Goal: Task Accomplishment & Management: Complete application form

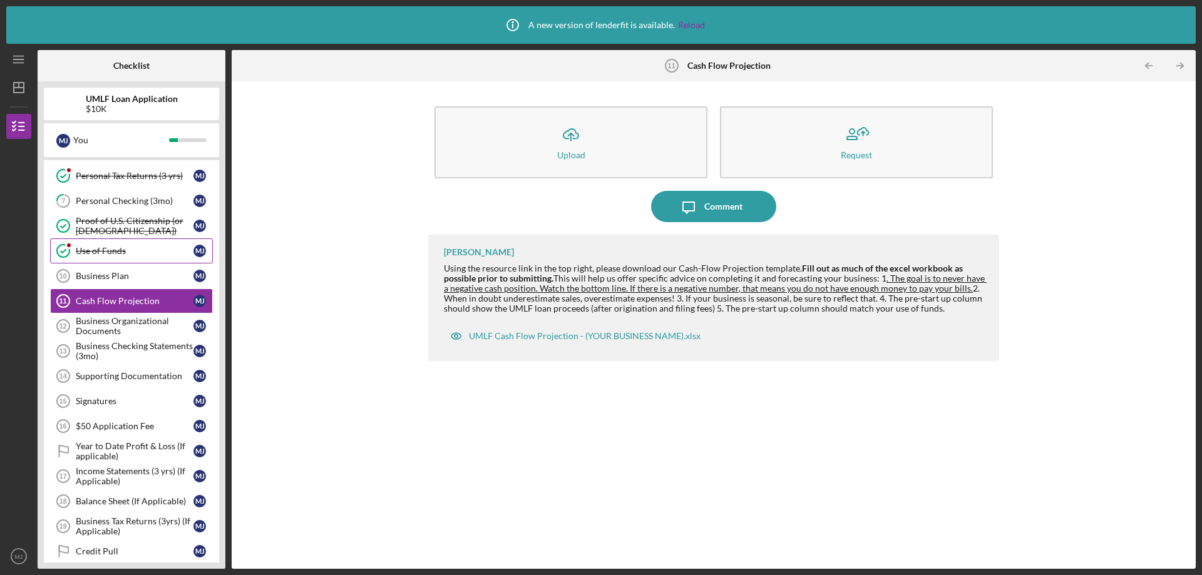
scroll to position [125, 0]
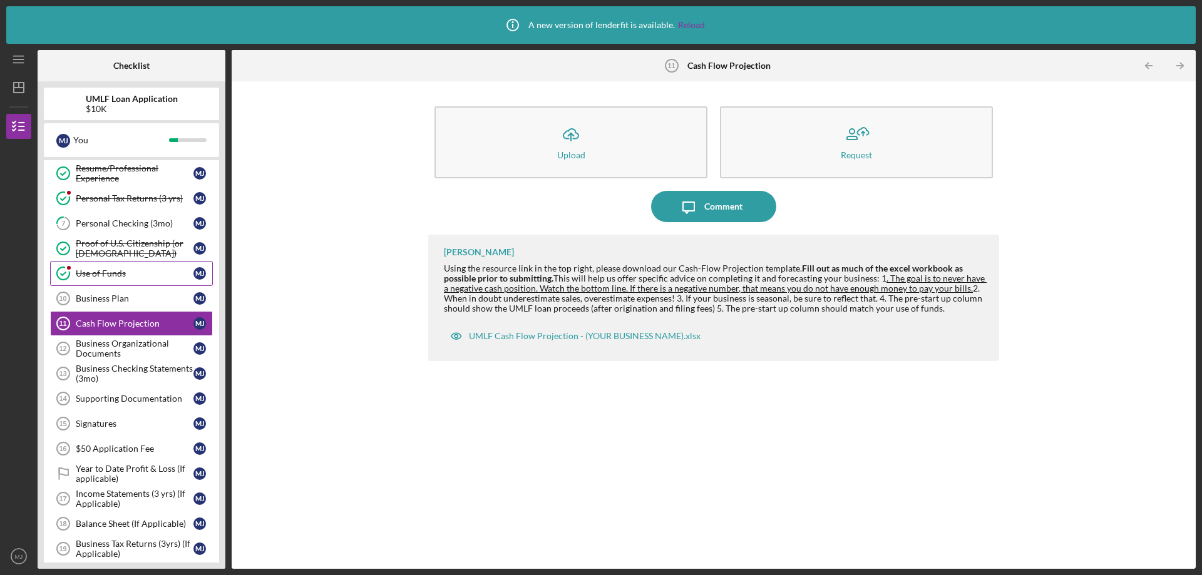
click at [97, 273] on div "Use of Funds" at bounding box center [135, 274] width 118 height 10
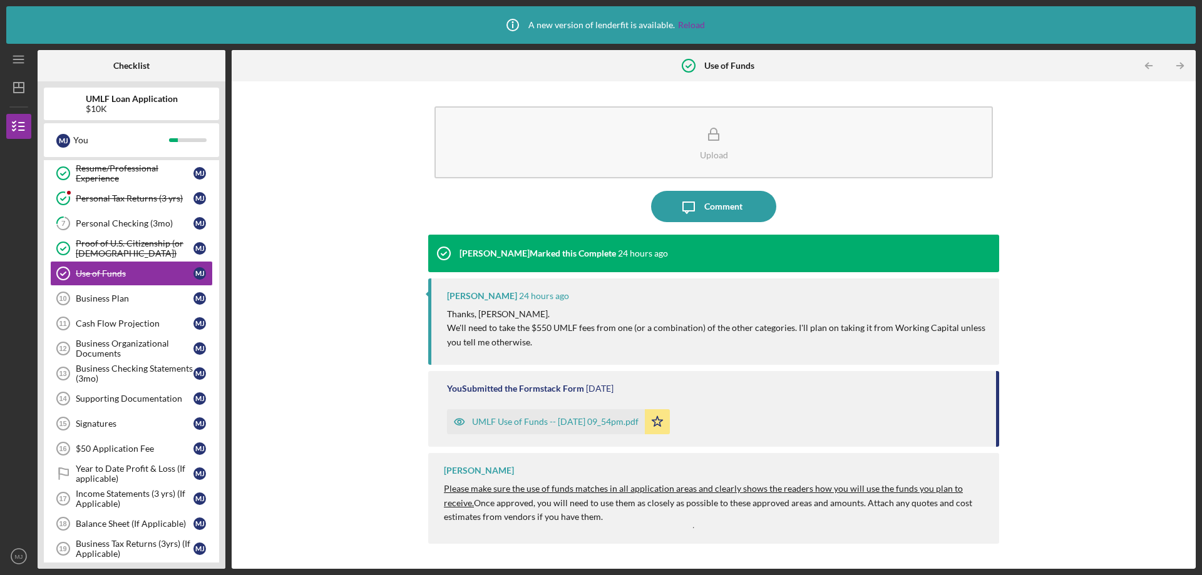
click at [489, 421] on div "UMLF Use of Funds -- [DATE] 09_54pm.pdf" at bounding box center [555, 422] width 167 height 10
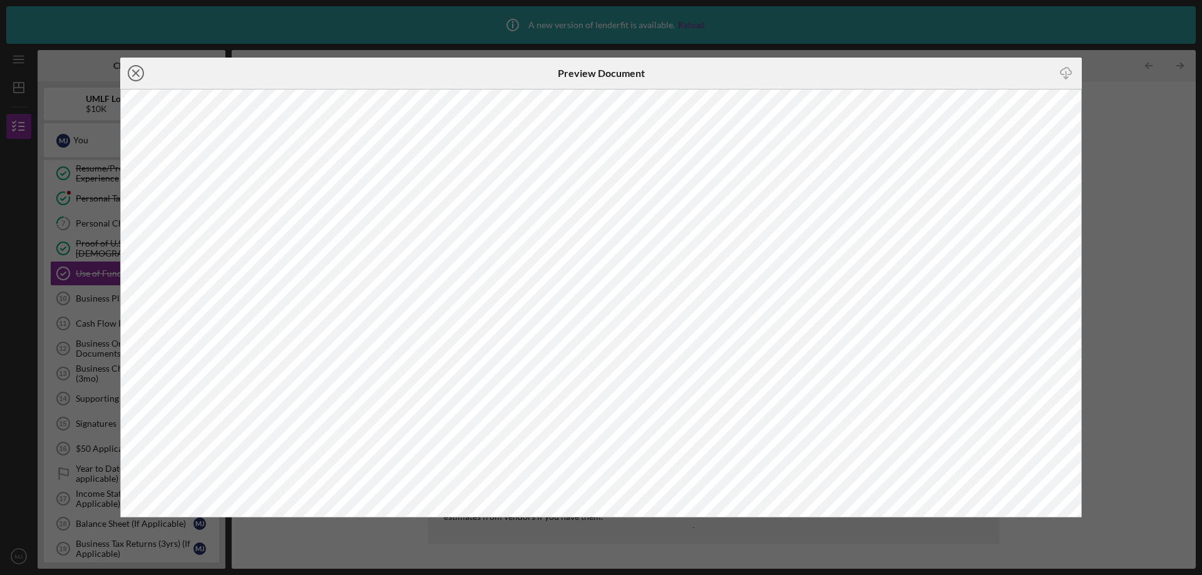
click at [135, 73] on line at bounding box center [136, 73] width 6 height 6
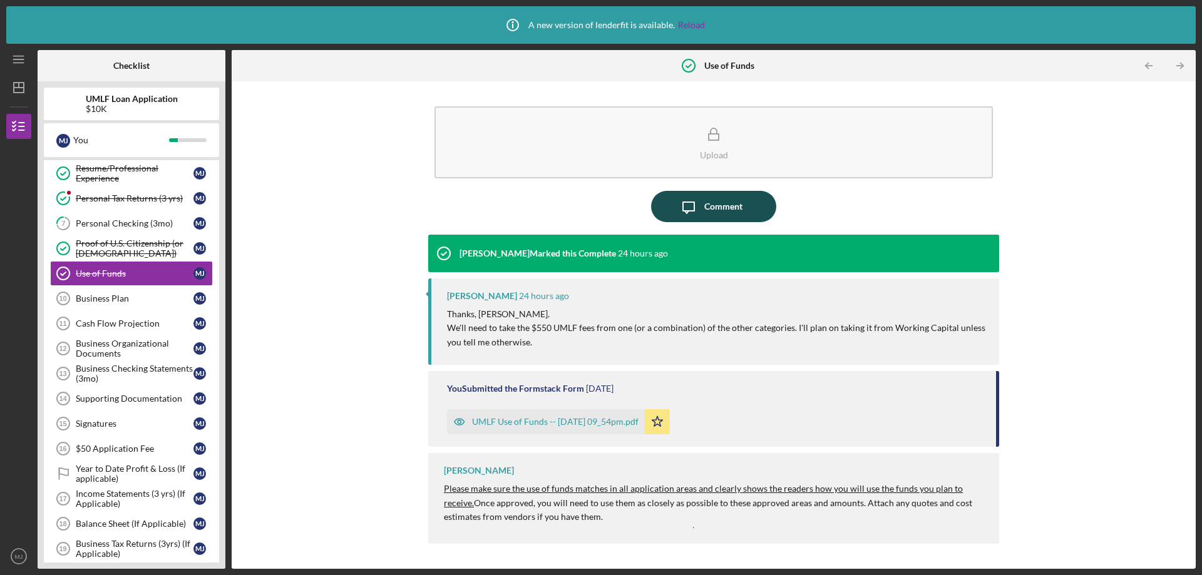
click at [727, 203] on div "Comment" at bounding box center [723, 206] width 38 height 31
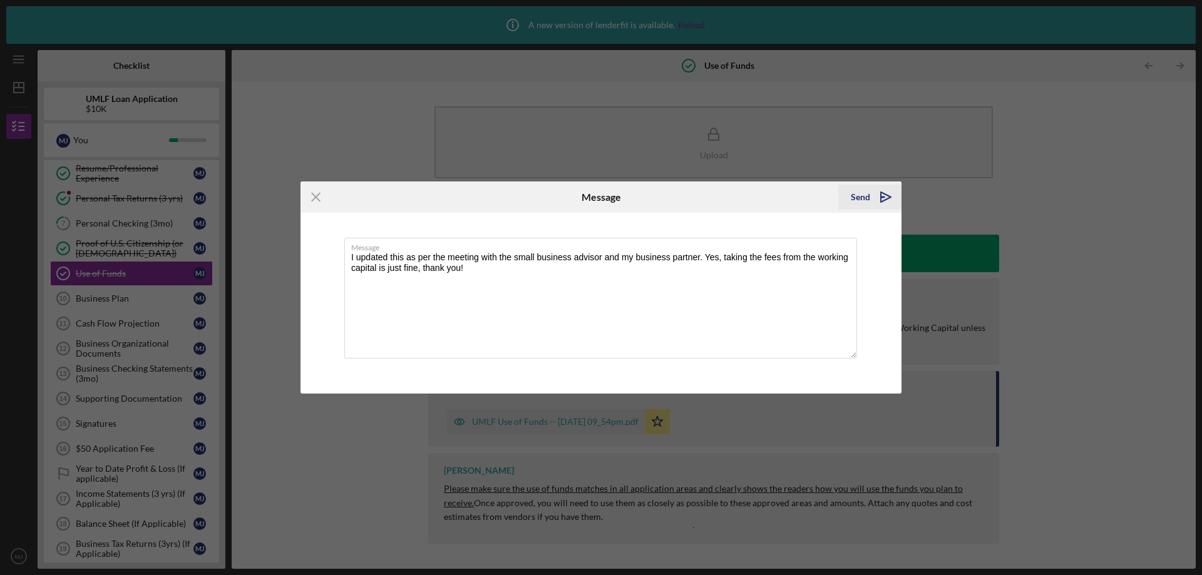
type textarea "I updated this as per the meeting with the small business advisor and my busine…"
click at [888, 197] on polygon "submit" at bounding box center [886, 197] width 10 height 10
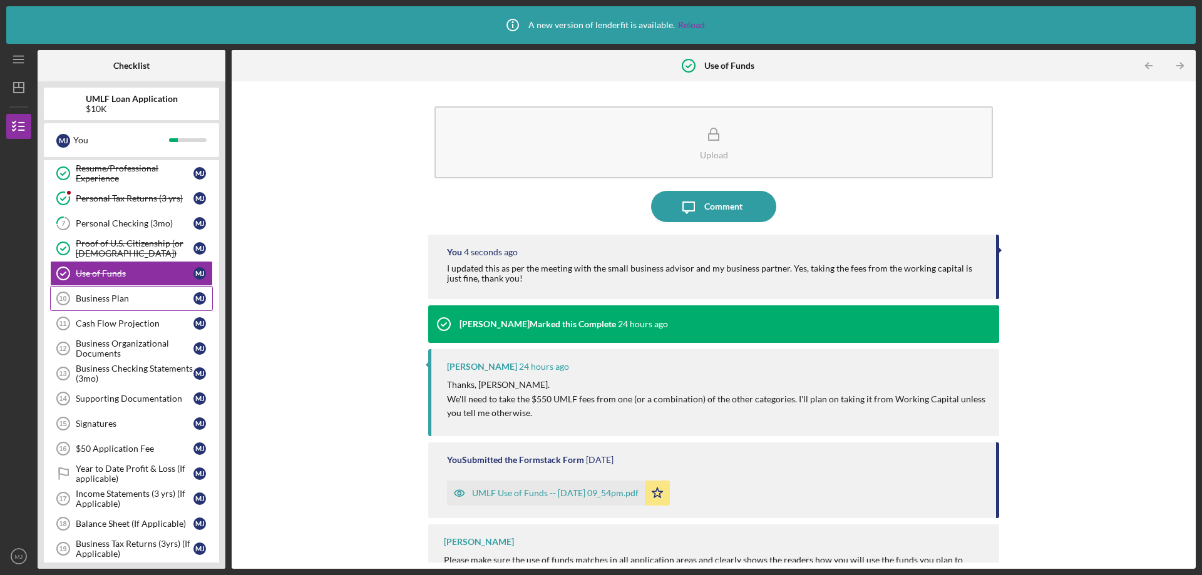
click at [103, 299] on div "Business Plan" at bounding box center [135, 299] width 118 height 10
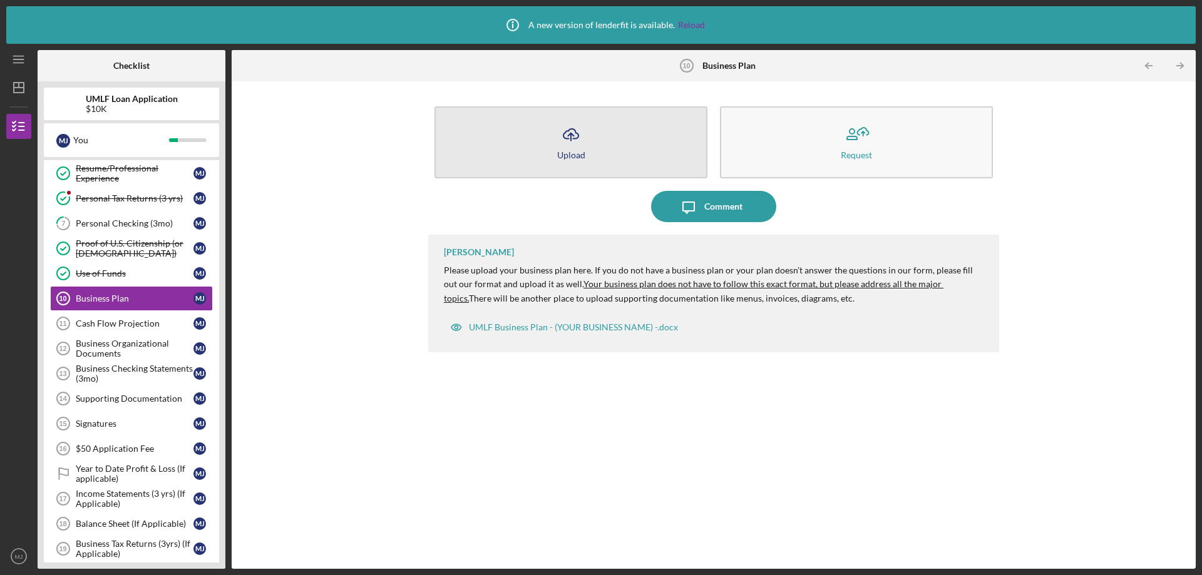
click at [571, 151] on div "Upload" at bounding box center [571, 154] width 28 height 9
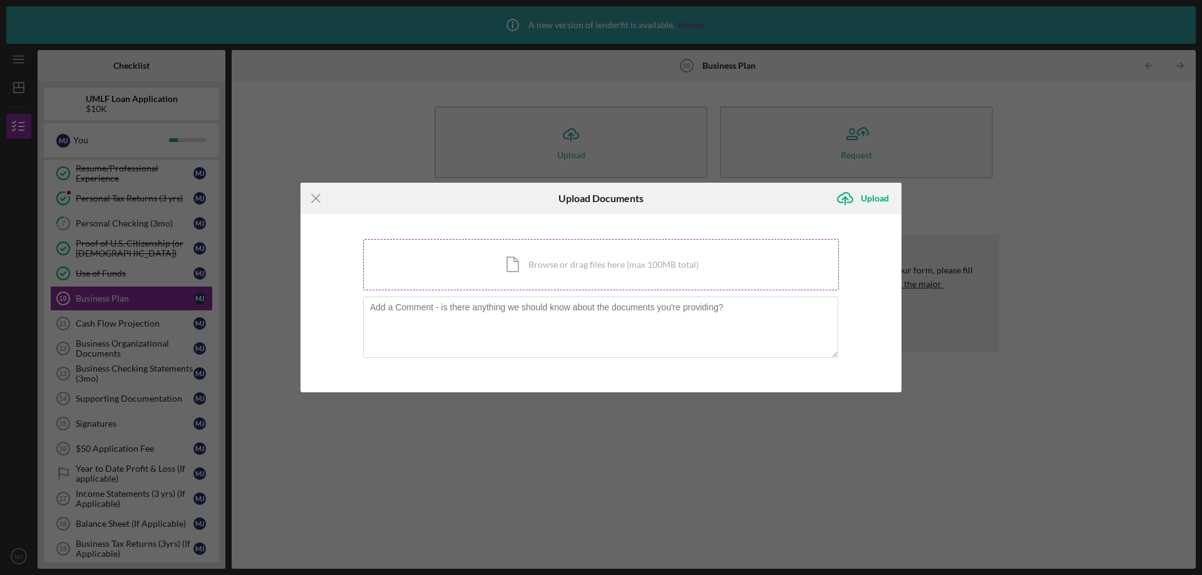
click at [545, 271] on div "Icon/Document Browse or drag files here (max 100MB total) Tap to choose files o…" at bounding box center [601, 264] width 476 height 51
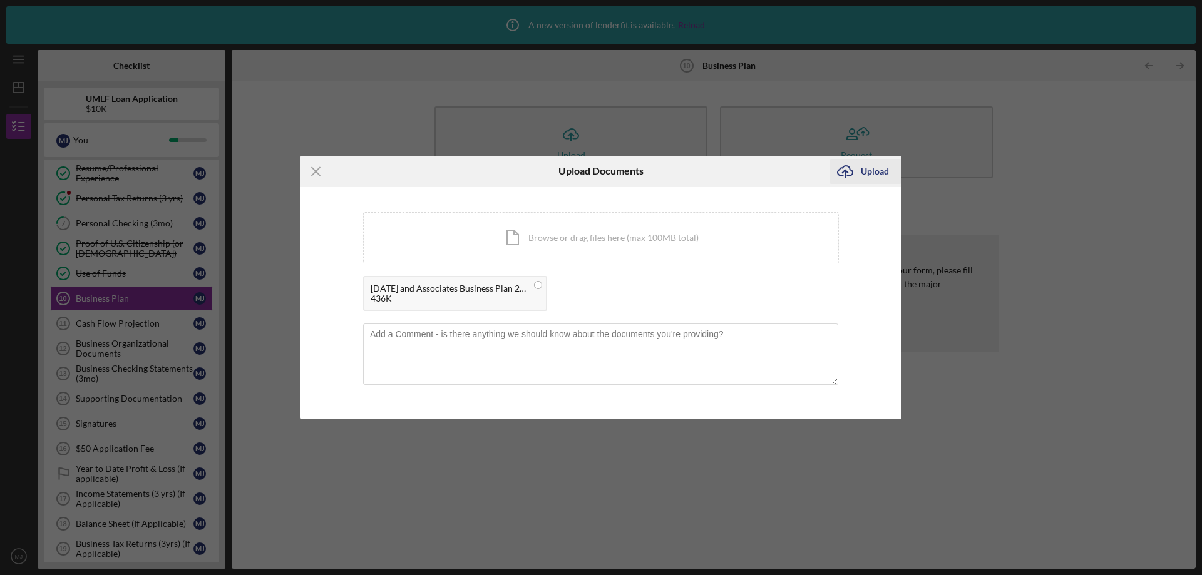
click at [876, 176] on div "Upload" at bounding box center [875, 171] width 28 height 25
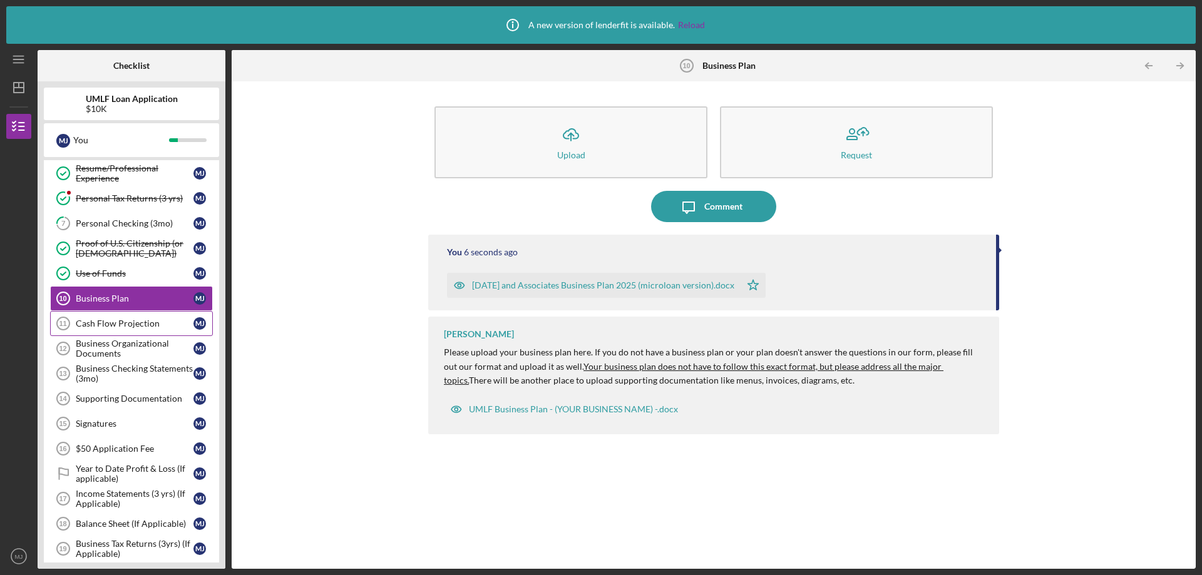
click at [100, 323] on div "Cash Flow Projection" at bounding box center [135, 324] width 118 height 10
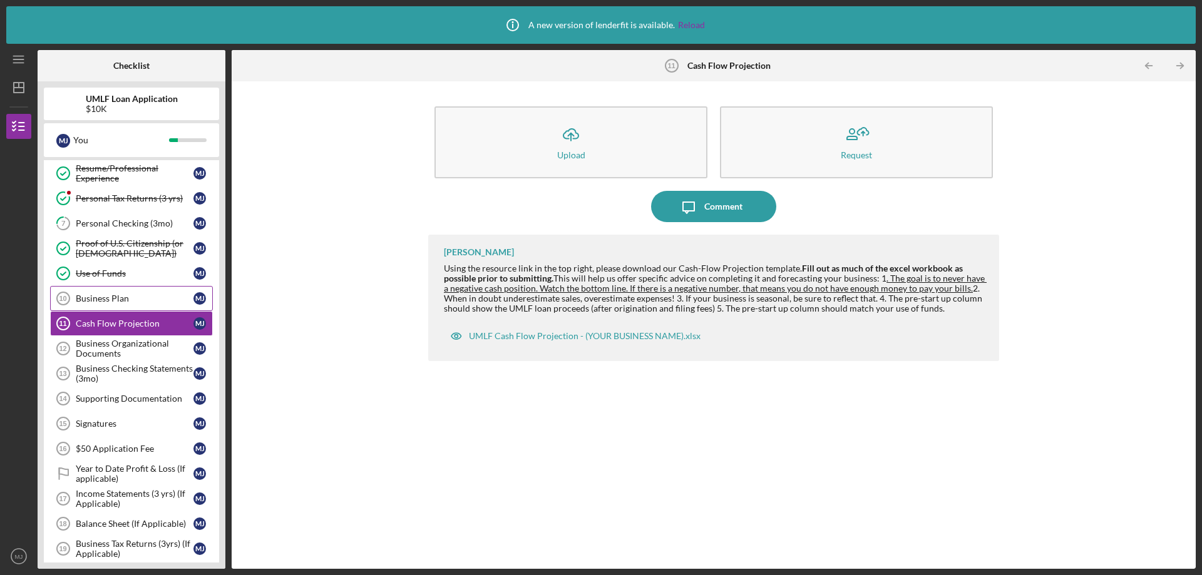
click at [104, 300] on div "Business Plan" at bounding box center [135, 299] width 118 height 10
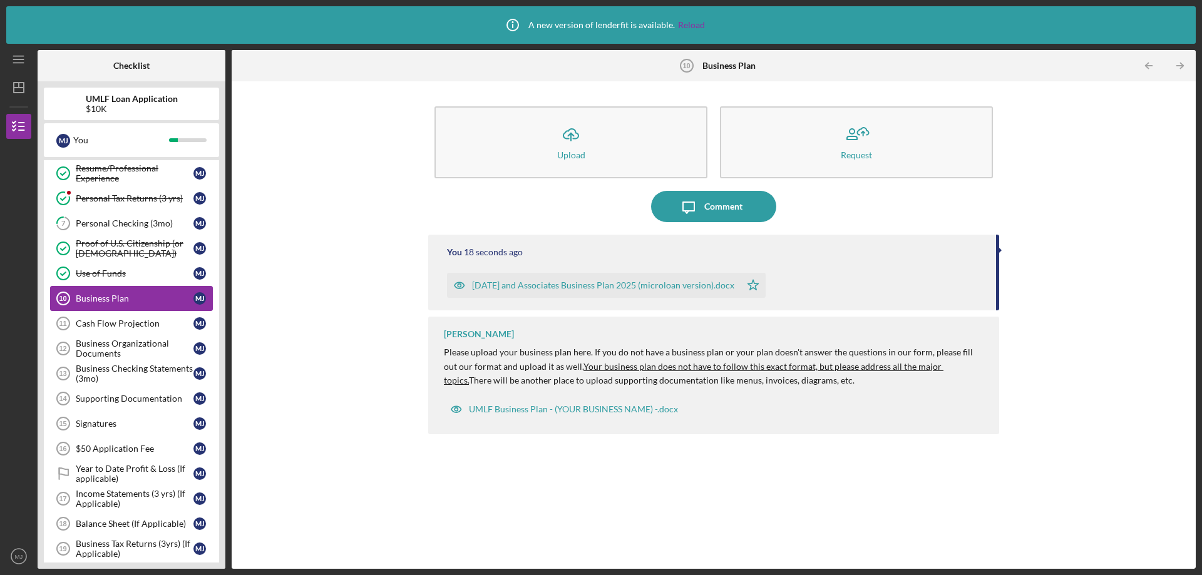
click at [106, 297] on div "Business Plan" at bounding box center [135, 299] width 118 height 10
click at [95, 320] on div "Cash Flow Projection" at bounding box center [135, 324] width 118 height 10
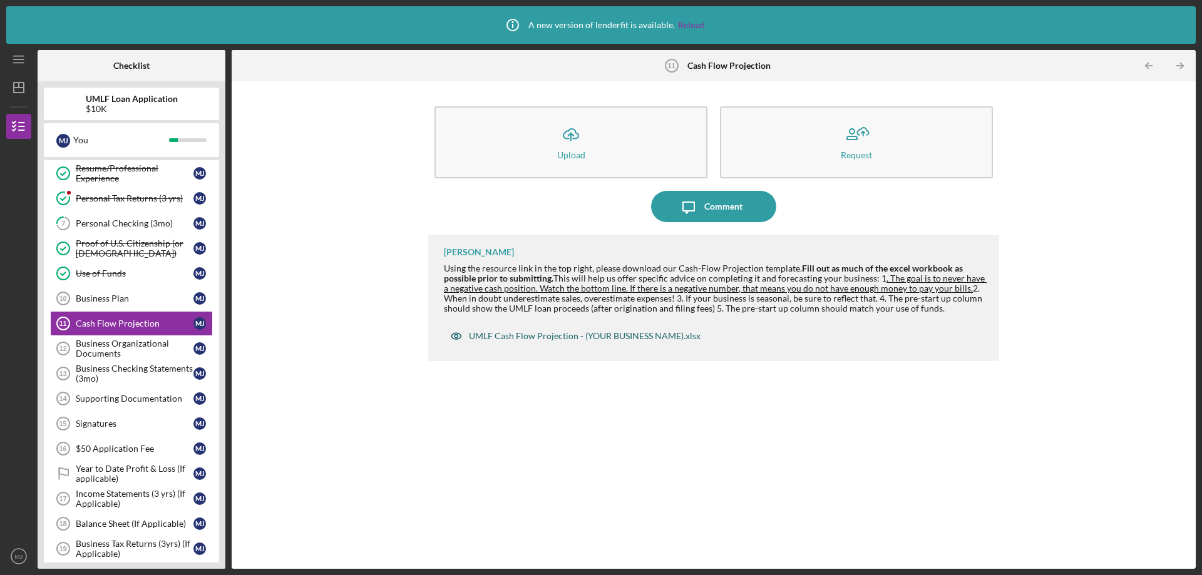
click at [588, 334] on div "UMLF Cash Flow Projection - (YOUR BUSINESS NAME).xlsx" at bounding box center [585, 336] width 232 height 10
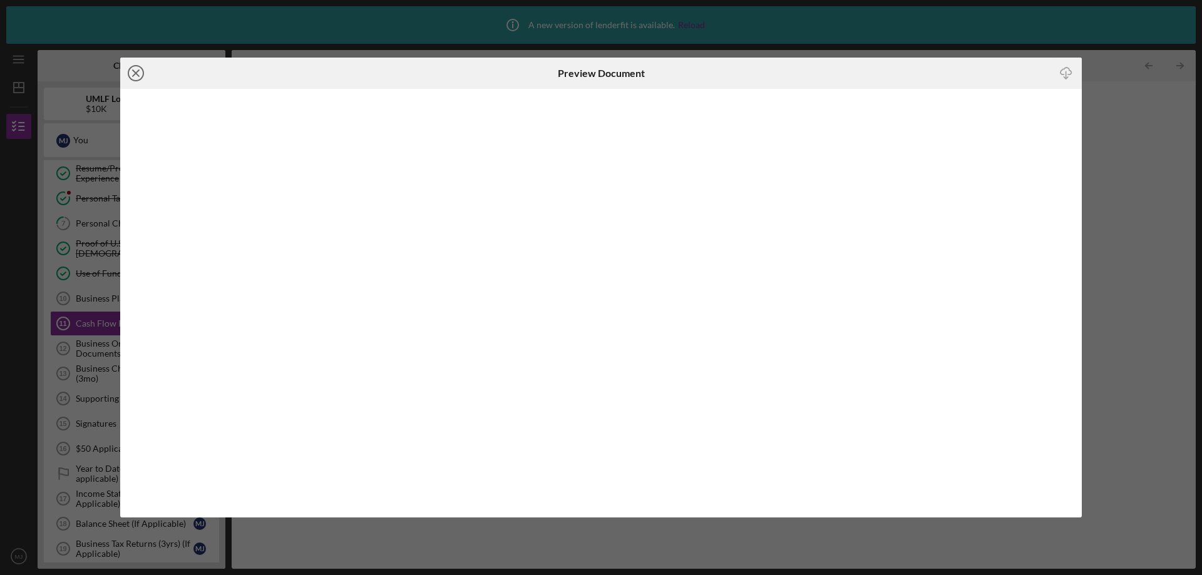
click at [140, 73] on icon "Icon/Close" at bounding box center [135, 73] width 31 height 31
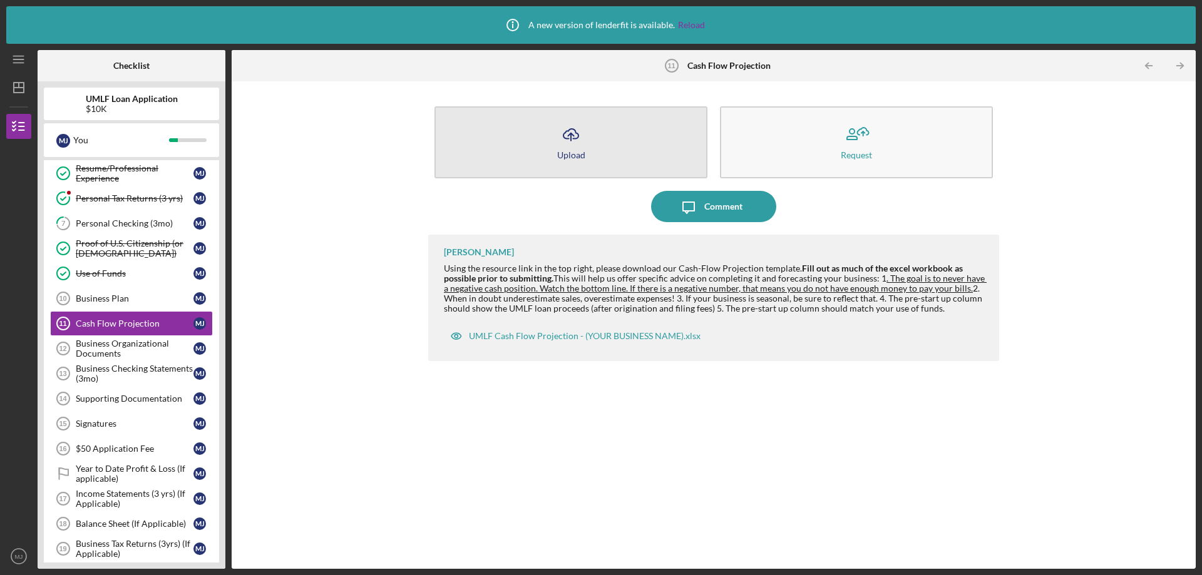
click at [597, 153] on button "Icon/Upload Upload" at bounding box center [570, 142] width 273 height 72
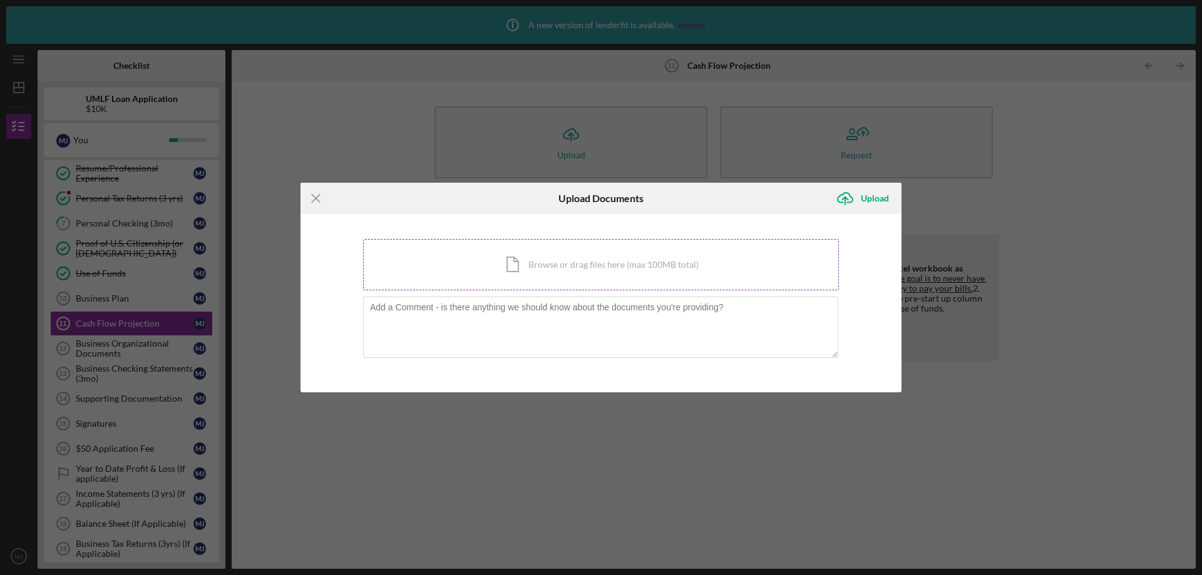
click at [539, 255] on div "Icon/Document Browse or drag files here (max 100MB total) Tap to choose files o…" at bounding box center [601, 264] width 476 height 51
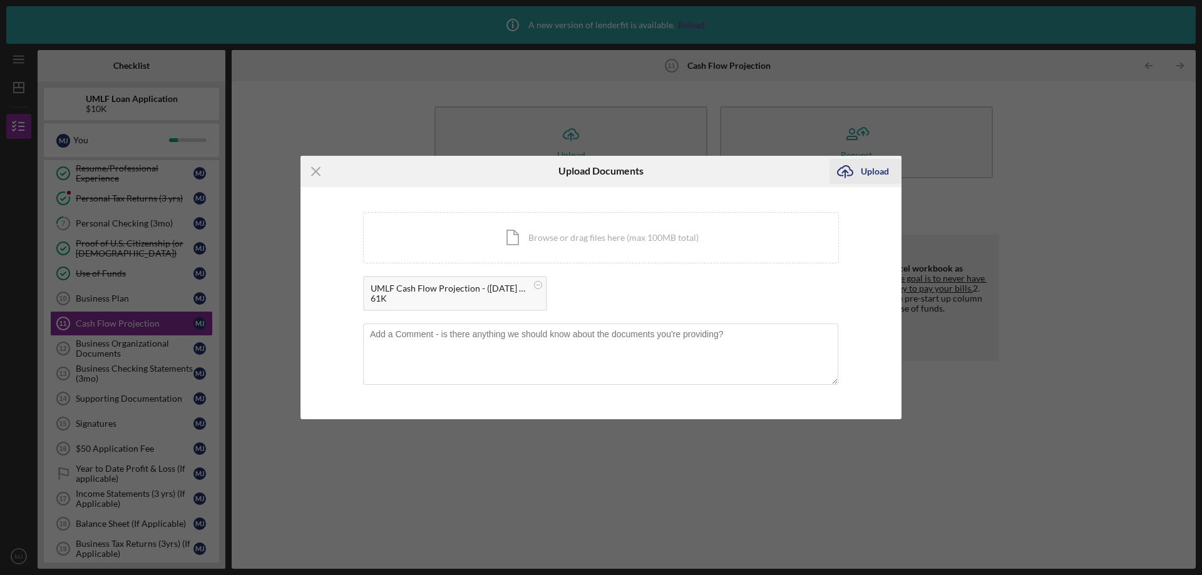
click at [863, 168] on div "Upload" at bounding box center [875, 171] width 28 height 25
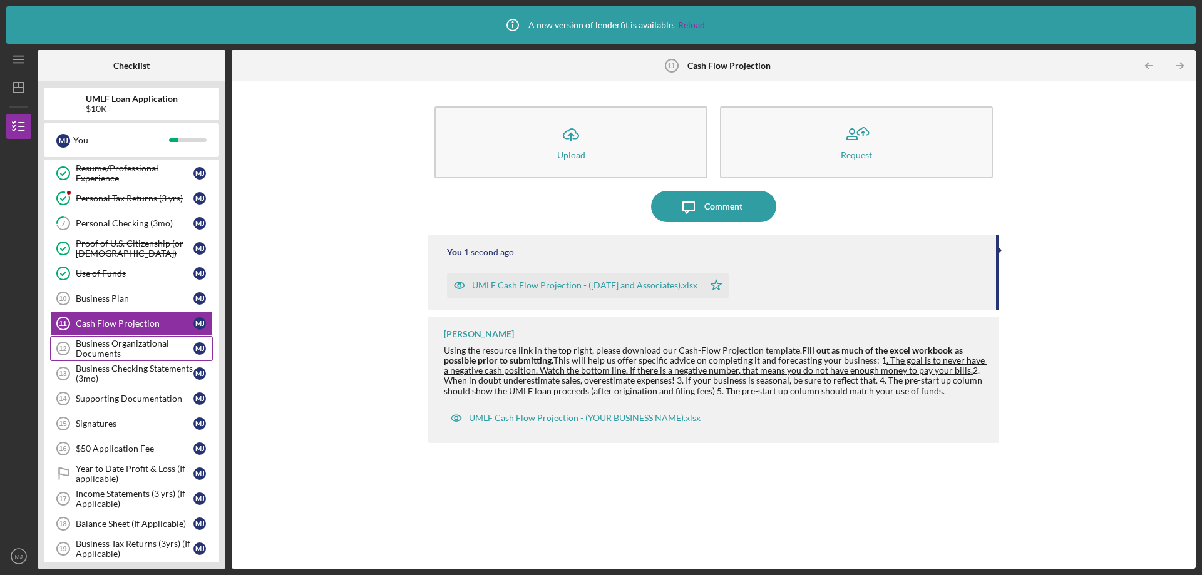
click at [125, 353] on div "Business Organizational Documents" at bounding box center [135, 349] width 118 height 20
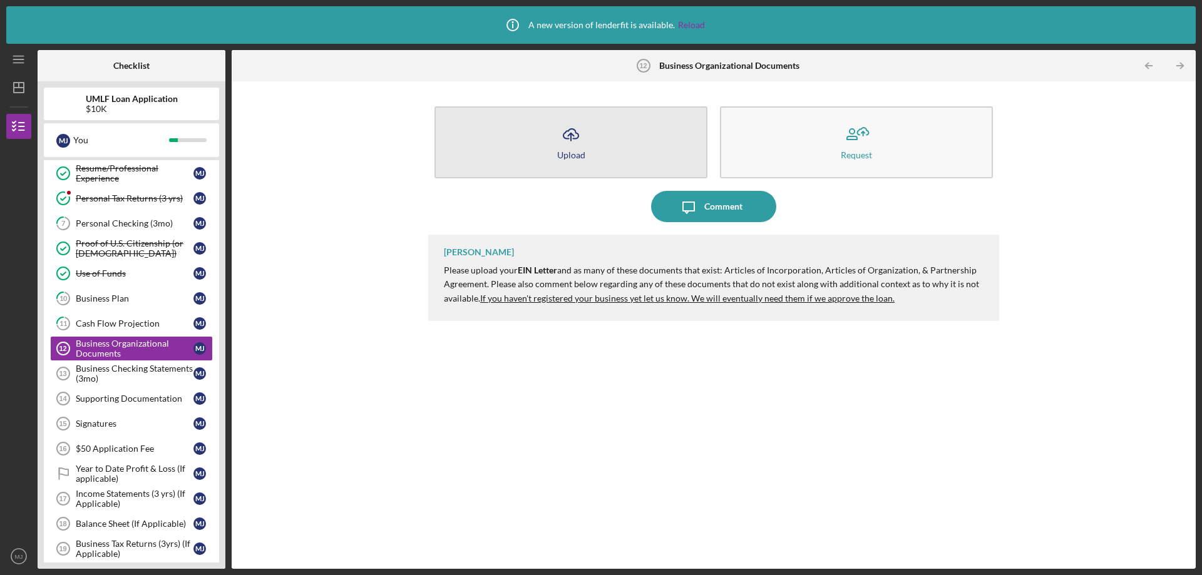
click at [560, 135] on icon "Icon/Upload" at bounding box center [570, 134] width 31 height 31
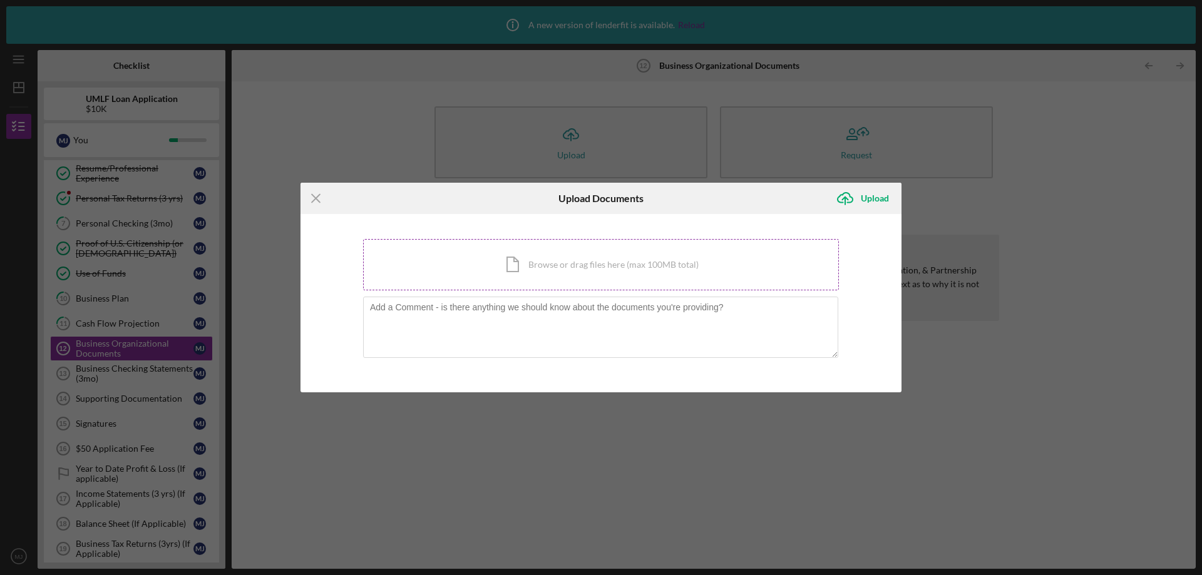
click at [548, 256] on div "Icon/Document Browse or drag files here (max 100MB total) Tap to choose files o…" at bounding box center [601, 264] width 476 height 51
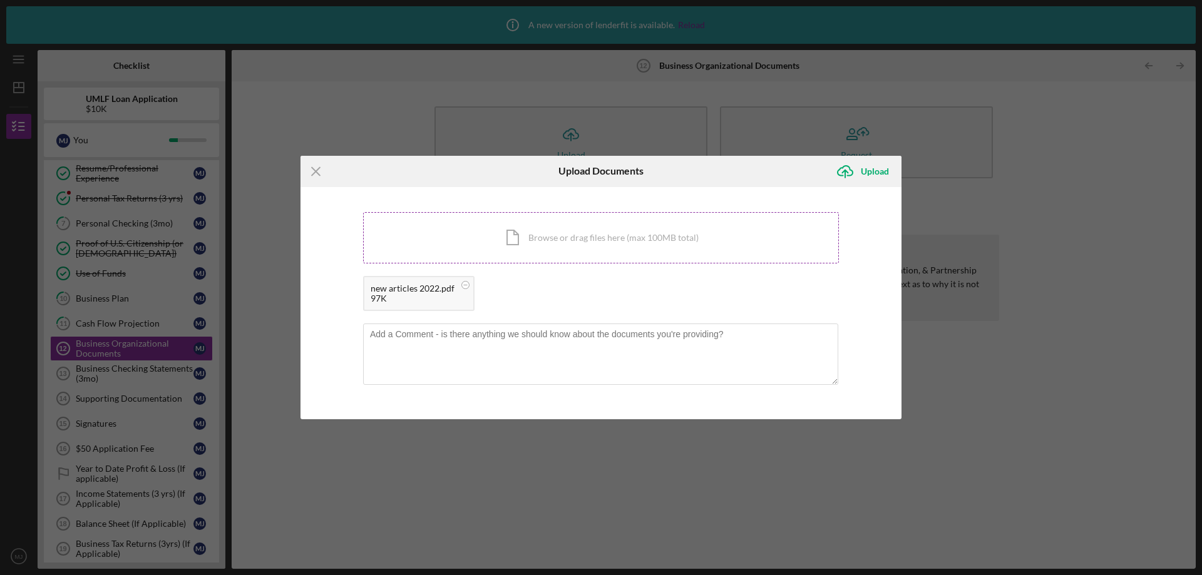
click at [548, 237] on div "Icon/Document Browse or drag files here (max 100MB total) Tap to choose files o…" at bounding box center [601, 237] width 476 height 51
click at [598, 243] on div "Icon/Document Browse or drag files here (max 100MB total) Tap to choose files o…" at bounding box center [601, 237] width 476 height 51
click at [858, 172] on icon "Icon/Upload" at bounding box center [844, 171] width 31 height 31
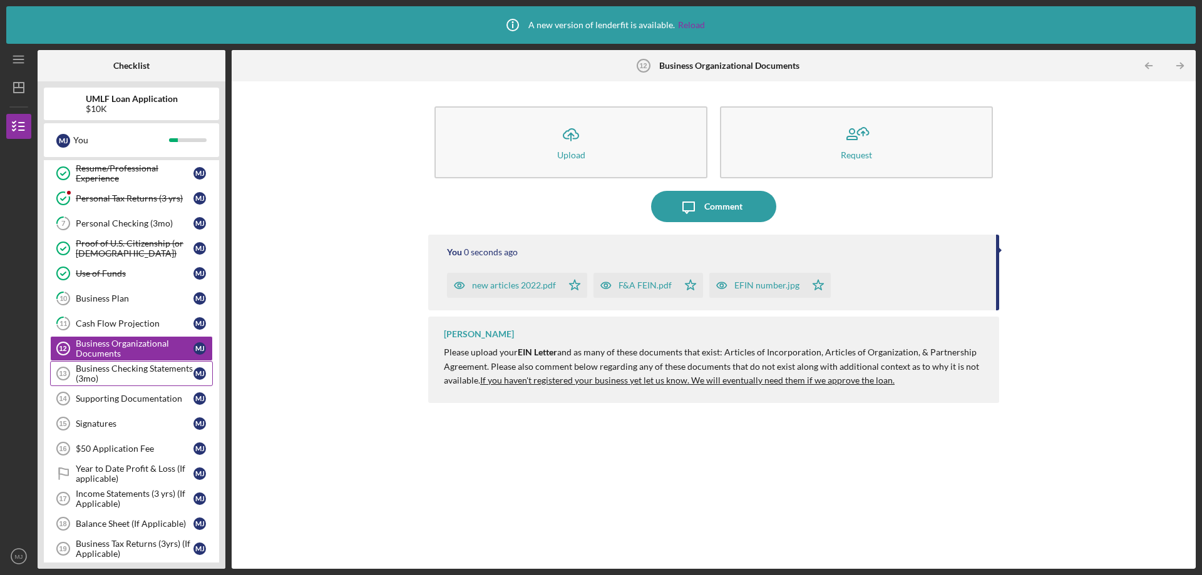
click at [151, 366] on div "Business Checking Statements (3mo)" at bounding box center [135, 374] width 118 height 20
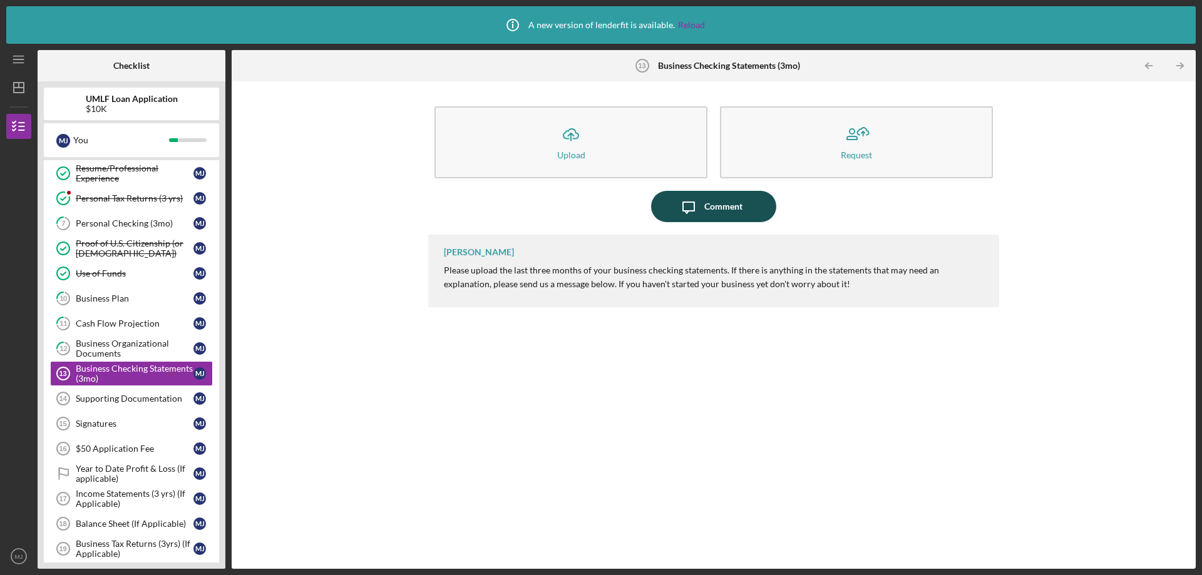
click at [724, 209] on div "Comment" at bounding box center [723, 206] width 38 height 31
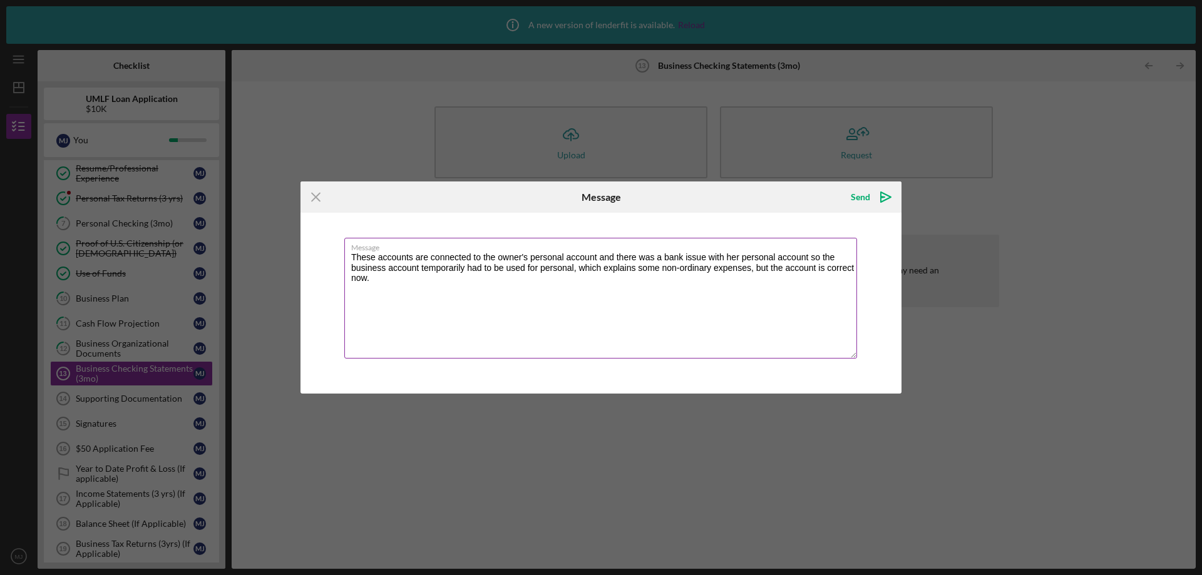
drag, startPoint x: 471, startPoint y: 257, endPoint x: 431, endPoint y: 257, distance: 40.7
click at [431, 257] on textarea "These accounts are connected to the owner's personal account and there was a ba…" at bounding box center [600, 298] width 513 height 121
type textarea "These accounts are at the same bank as the owner's personal account and there w…"
click at [868, 197] on div "Send" at bounding box center [860, 197] width 19 height 25
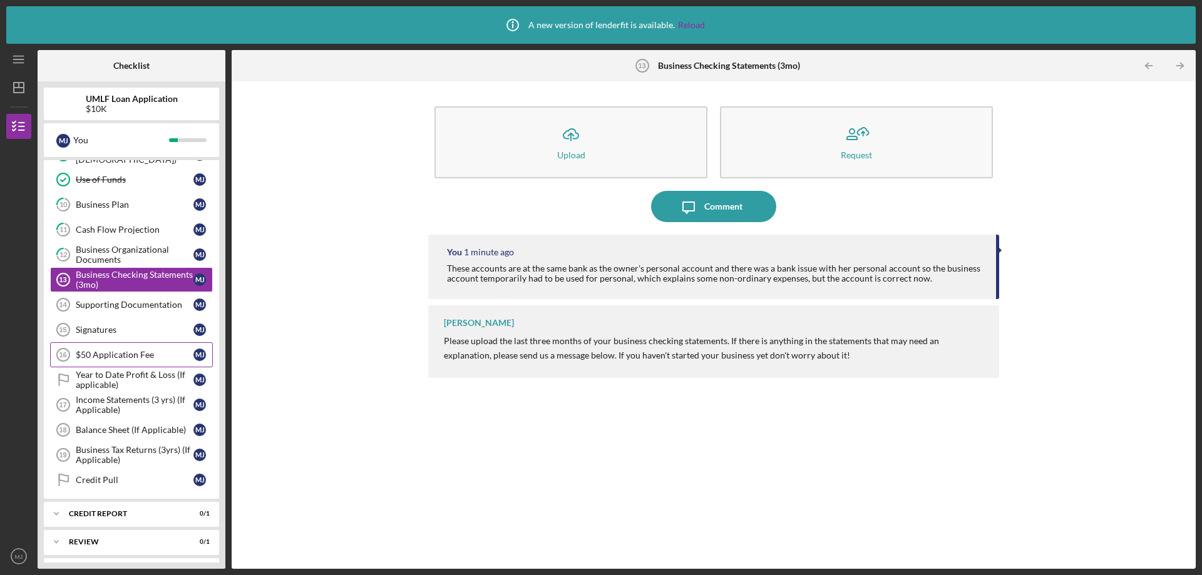
scroll to position [188, 0]
